Goal: Book appointment/travel/reservation

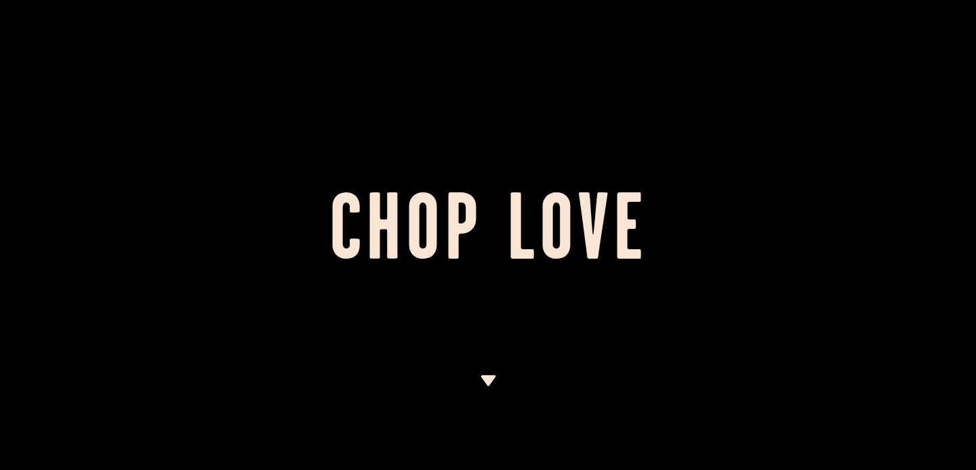
click at [585, 222] on h1 "Chop Love" at bounding box center [488, 235] width 976 height 75
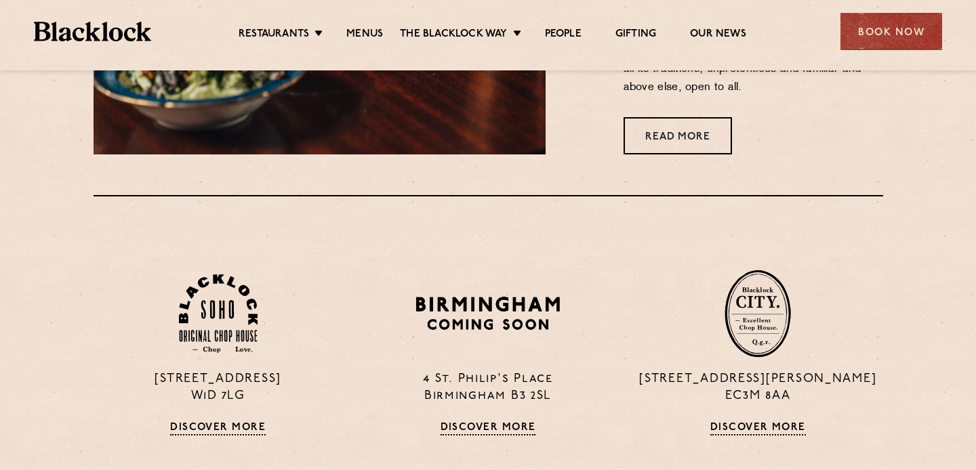
scroll to position [741, 0]
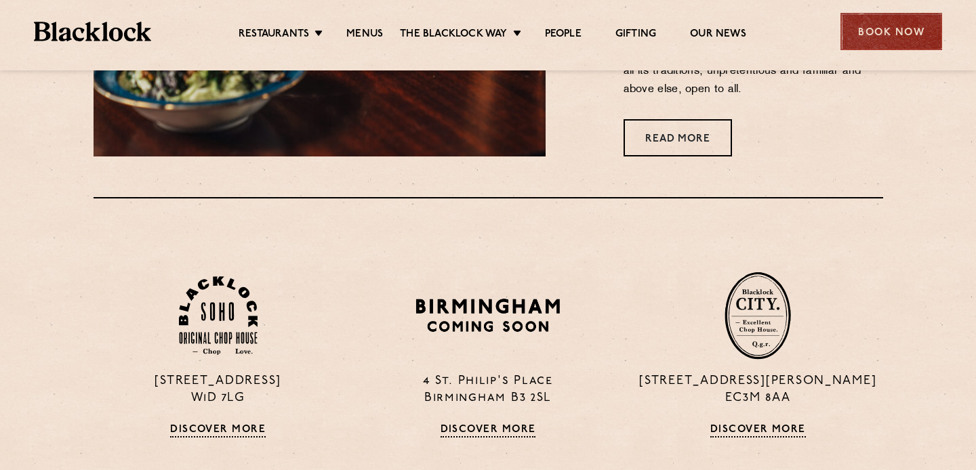
click at [917, 31] on div "Book Now" at bounding box center [891, 31] width 102 height 37
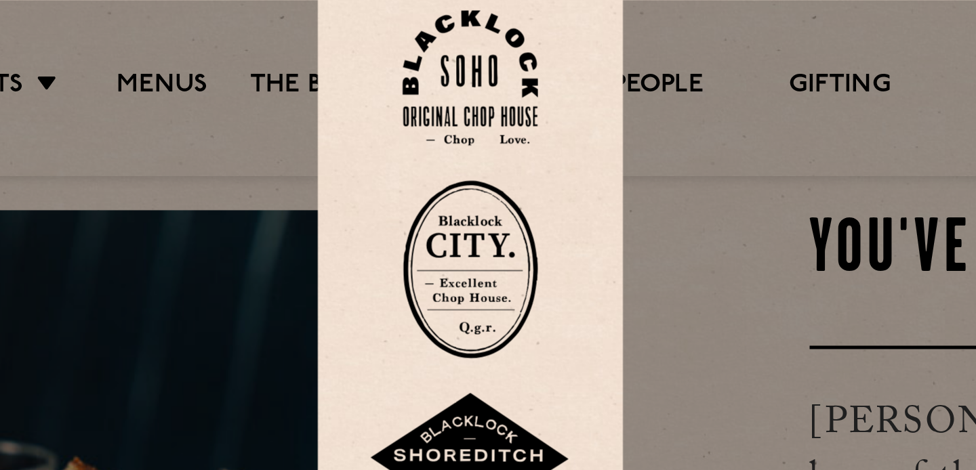
scroll to position [423, 0]
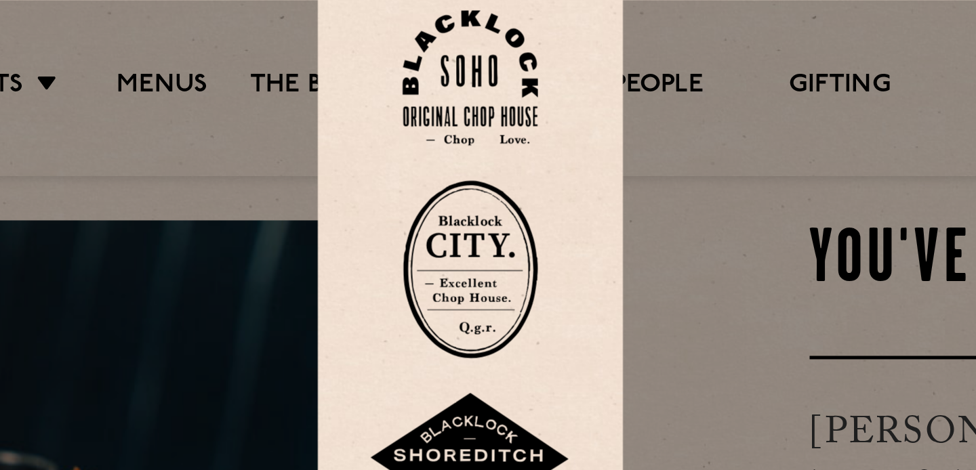
click at [486, 39] on img at bounding box center [488, 31] width 54 height 55
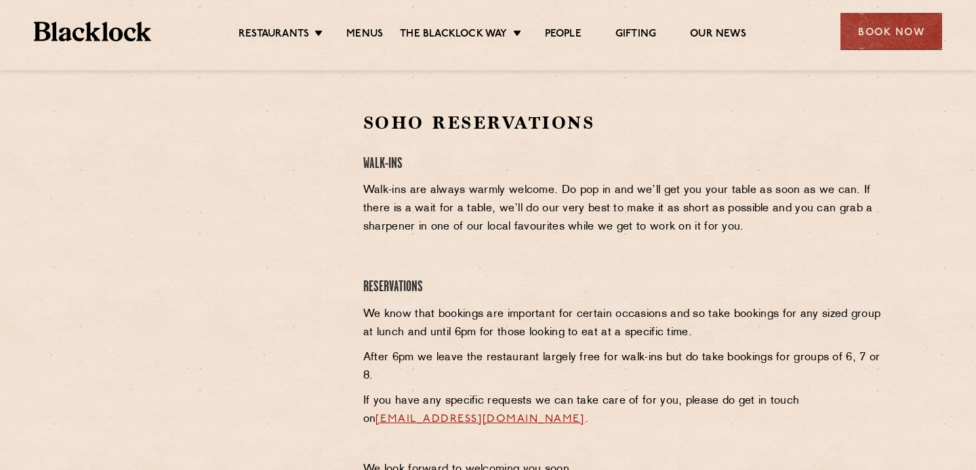
scroll to position [419, 0]
